Goal: Information Seeking & Learning: Find specific fact

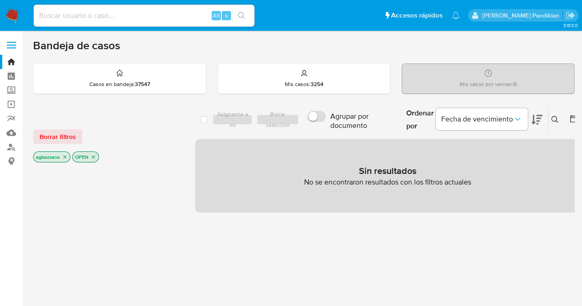
click at [132, 23] on div "Alt s" at bounding box center [144, 16] width 221 height 22
click at [130, 19] on input at bounding box center [144, 16] width 221 height 12
paste input "213728480012"
type input "213728480012"
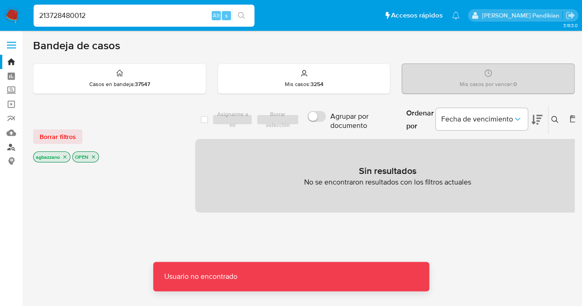
click at [12, 147] on link "Buscador de personas" at bounding box center [54, 147] width 109 height 14
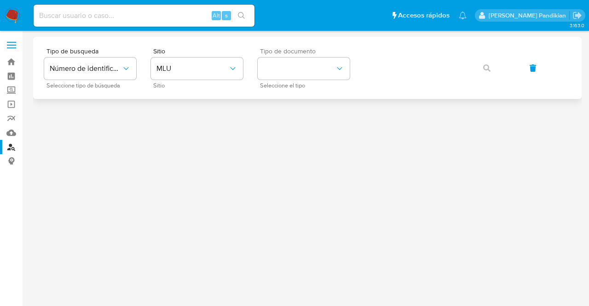
click at [348, 51] on span "Tipo de documento" at bounding box center [306, 51] width 92 height 6
click at [321, 65] on button "identificationType" at bounding box center [304, 69] width 92 height 22
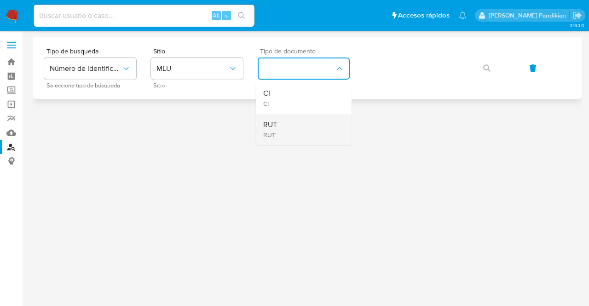
click at [295, 137] on div "RUT RUT" at bounding box center [300, 129] width 75 height 31
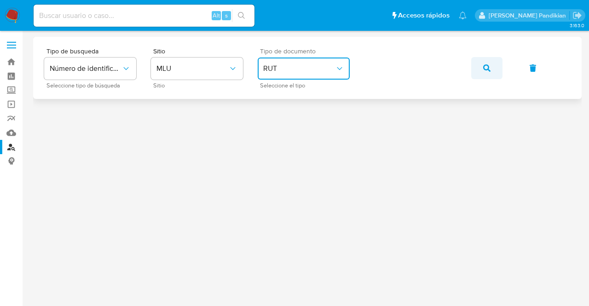
click at [486, 68] on icon "button" at bounding box center [486, 67] width 7 height 7
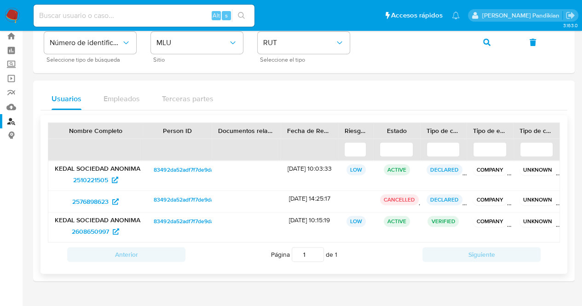
scroll to position [29, 0]
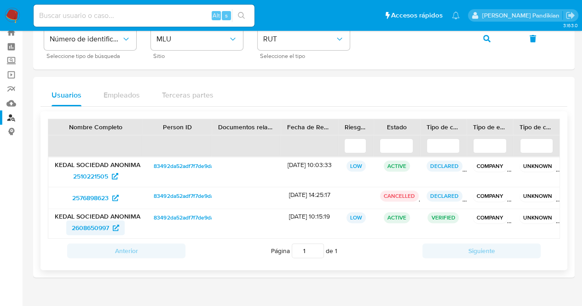
click at [85, 222] on span "2608650997" at bounding box center [90, 227] width 37 height 15
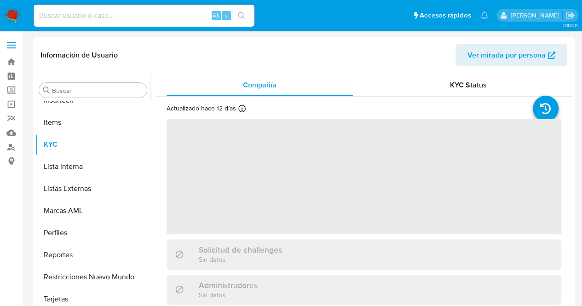
scroll to position [477, 0]
select select "10"
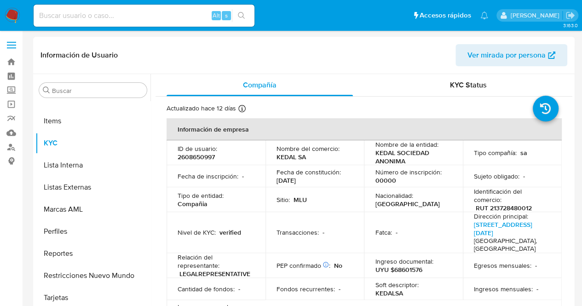
click at [393, 179] on div "Número de inscripción : 00000" at bounding box center [413, 176] width 77 height 17
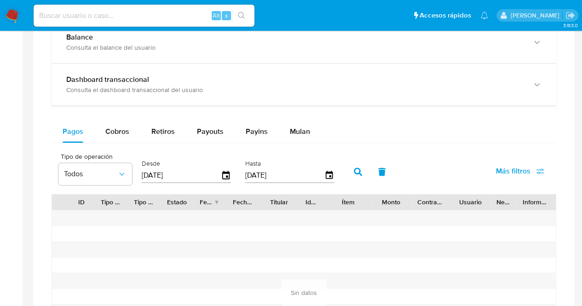
scroll to position [535, 0]
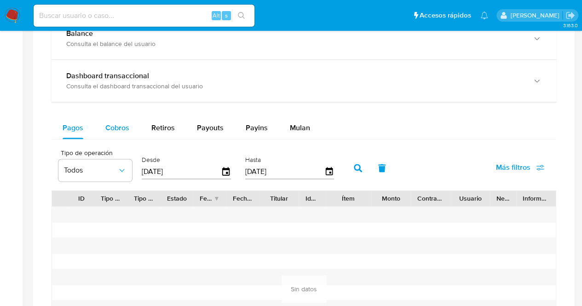
click at [115, 132] on div "Cobros" at bounding box center [117, 128] width 24 height 22
select select "10"
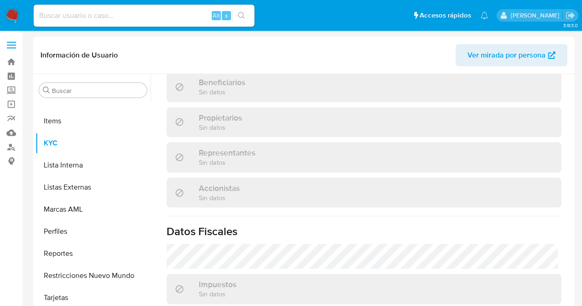
scroll to position [0, 0]
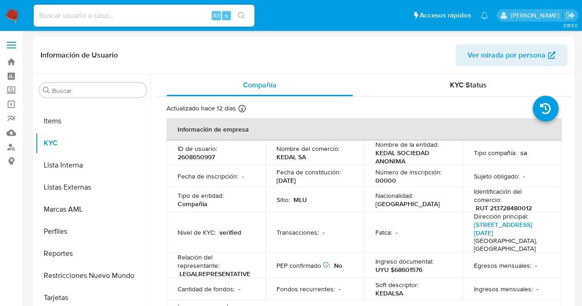
click at [184, 151] on p "ID de usuario :" at bounding box center [198, 148] width 40 height 8
click at [190, 155] on p "2608650997" at bounding box center [196, 157] width 37 height 8
copy p "2608650997"
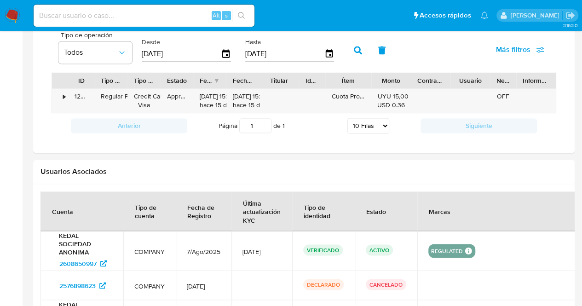
scroll to position [627, 0]
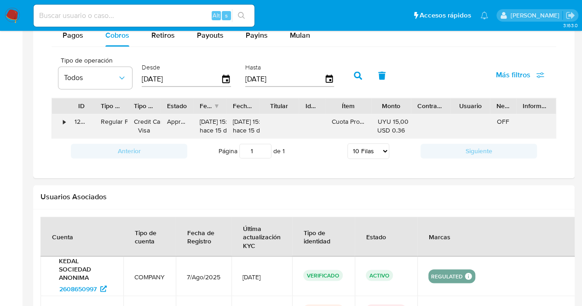
click at [423, 115] on div "ID Tipo de operación Tipo / Método Estado Fecha de creación Fecha de aprobación…" at bounding box center [304, 118] width 505 height 41
drag, startPoint x: 372, startPoint y: 108, endPoint x: 390, endPoint y: 112, distance: 18.0
click at [390, 112] on div "ID Tipo de operación Tipo / Método Estado Fecha de creación Fecha de aprobación…" at bounding box center [304, 118] width 505 height 41
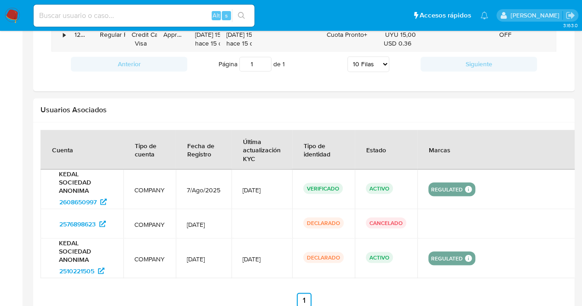
scroll to position [749, 0]
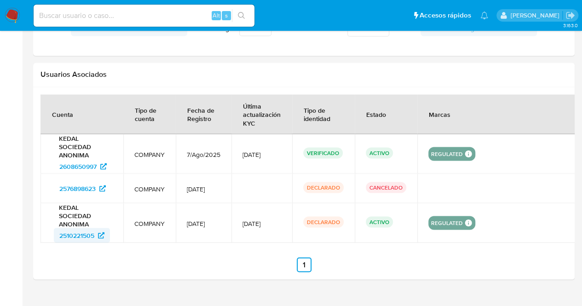
click at [62, 228] on span "2510221505" at bounding box center [76, 235] width 35 height 15
